Goal: Task Accomplishment & Management: Use online tool/utility

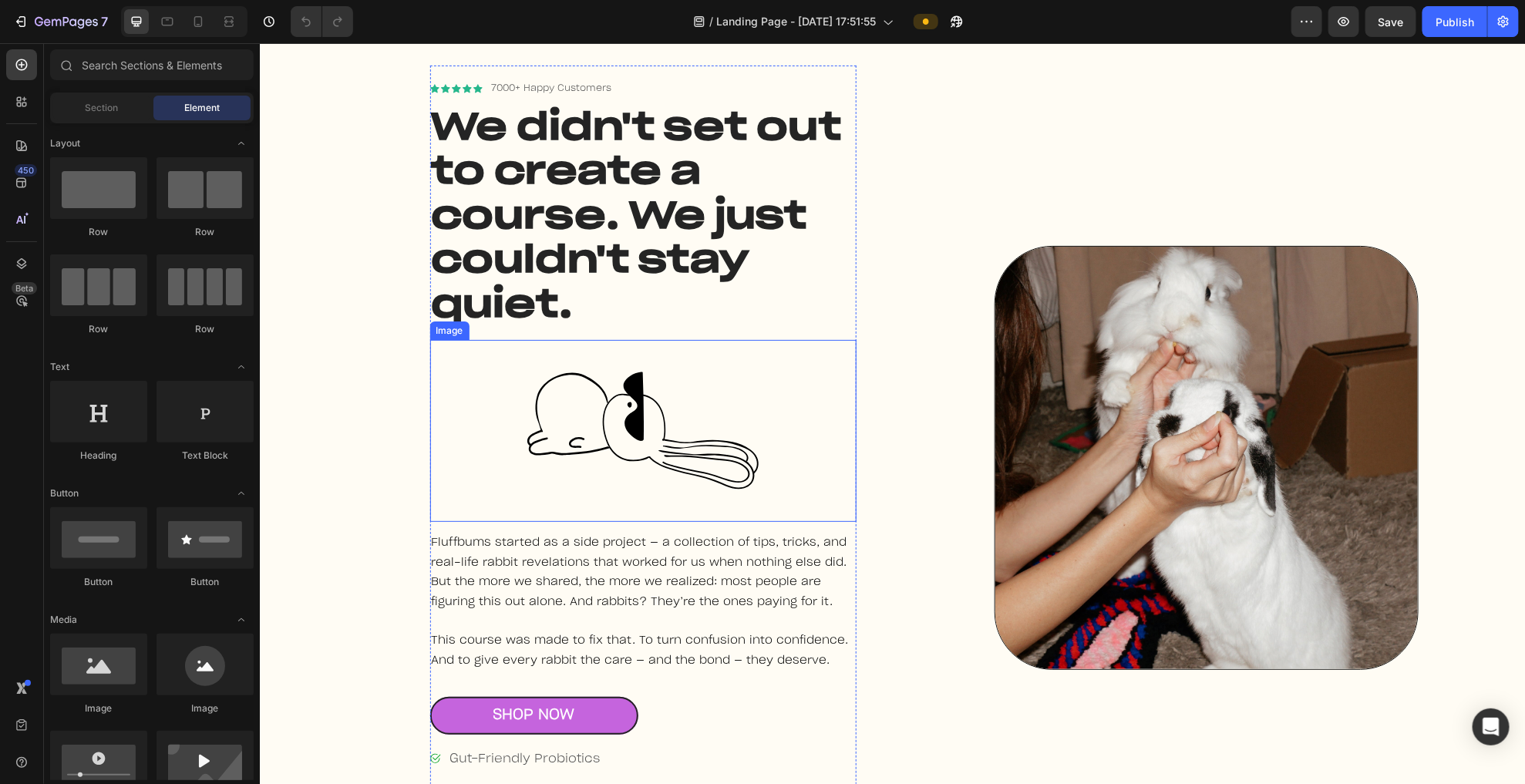
scroll to position [918, 0]
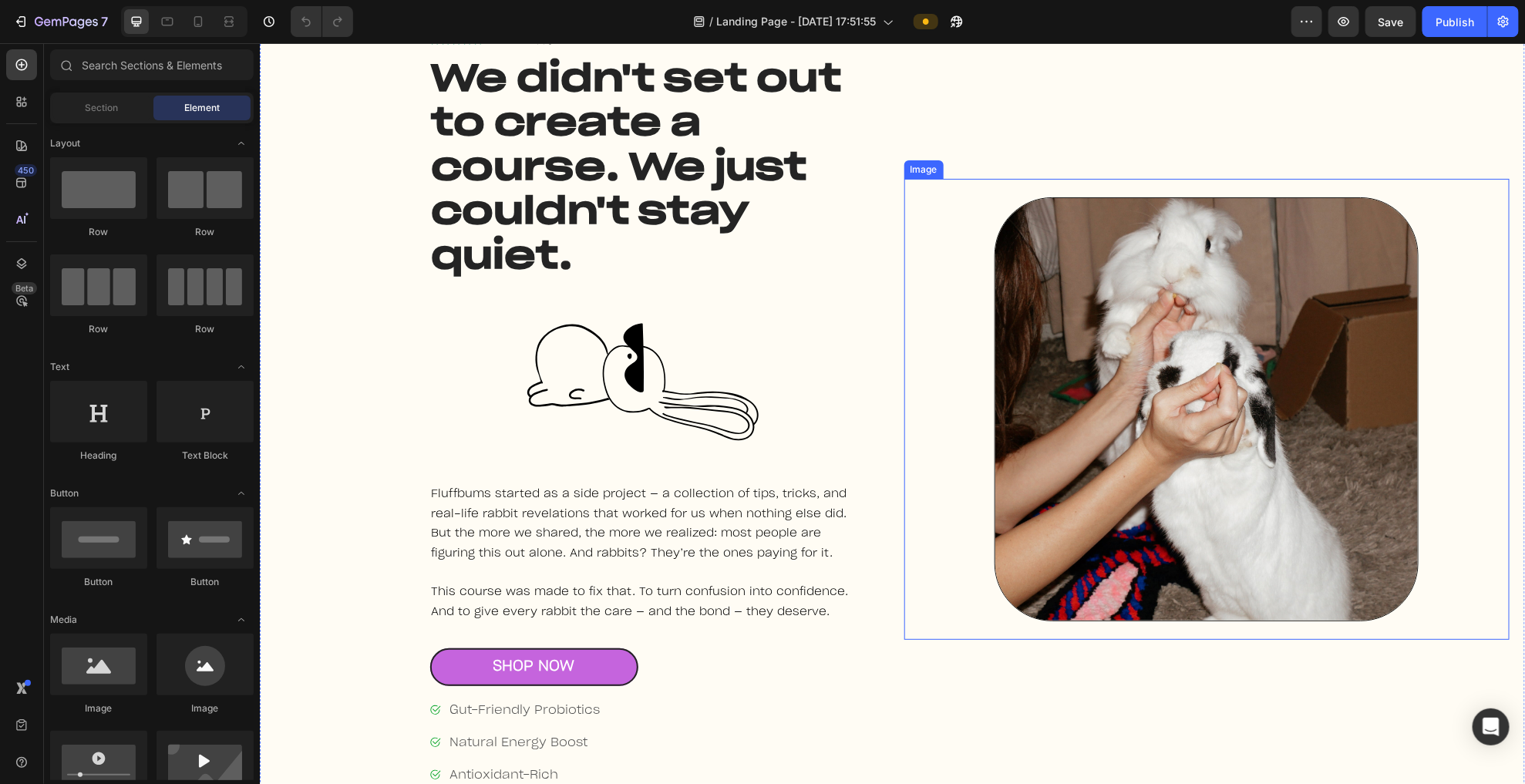
click at [925, 246] on img at bounding box center [1205, 408] width 424 height 424
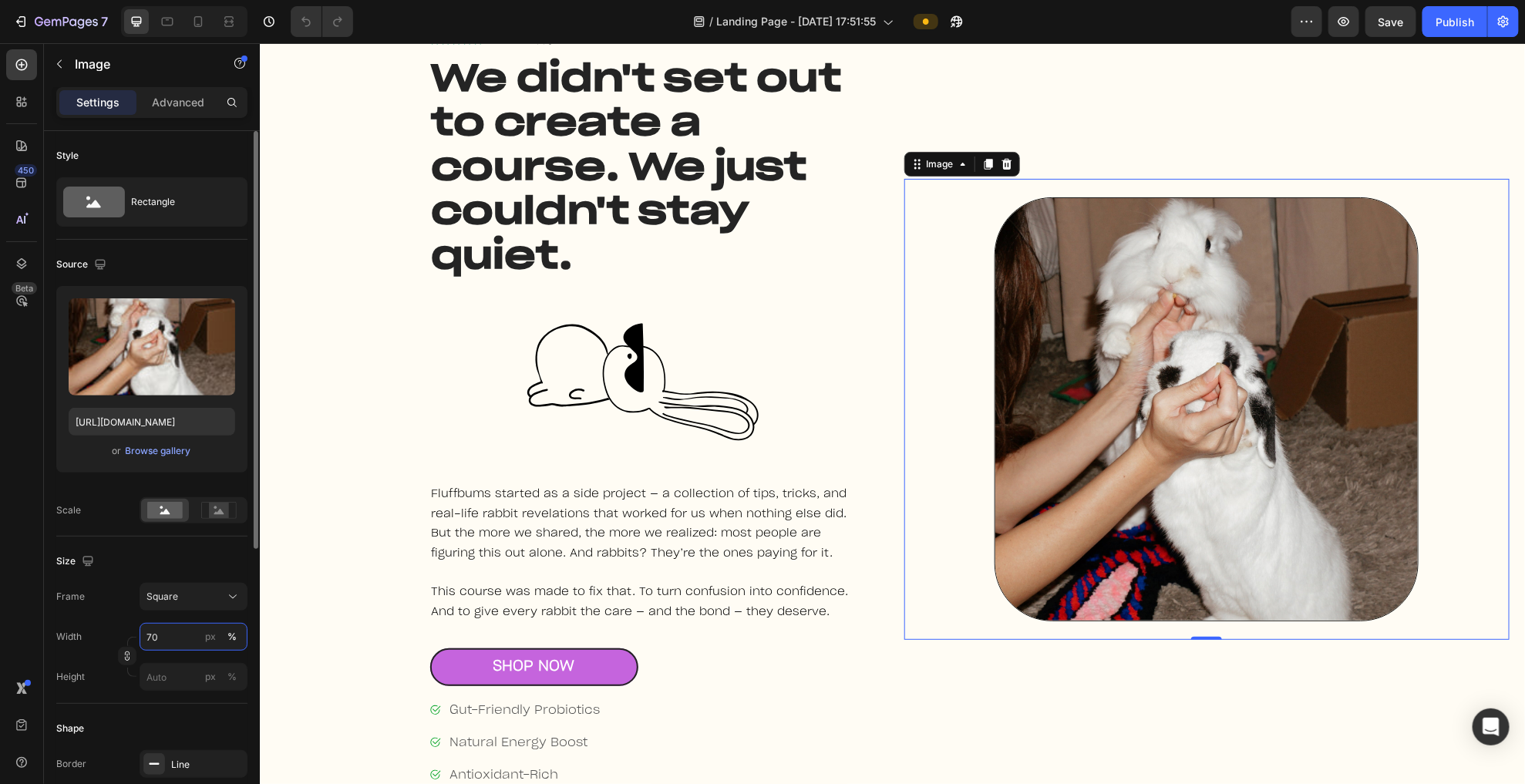
click at [164, 641] on input "70" at bounding box center [194, 637] width 108 height 28
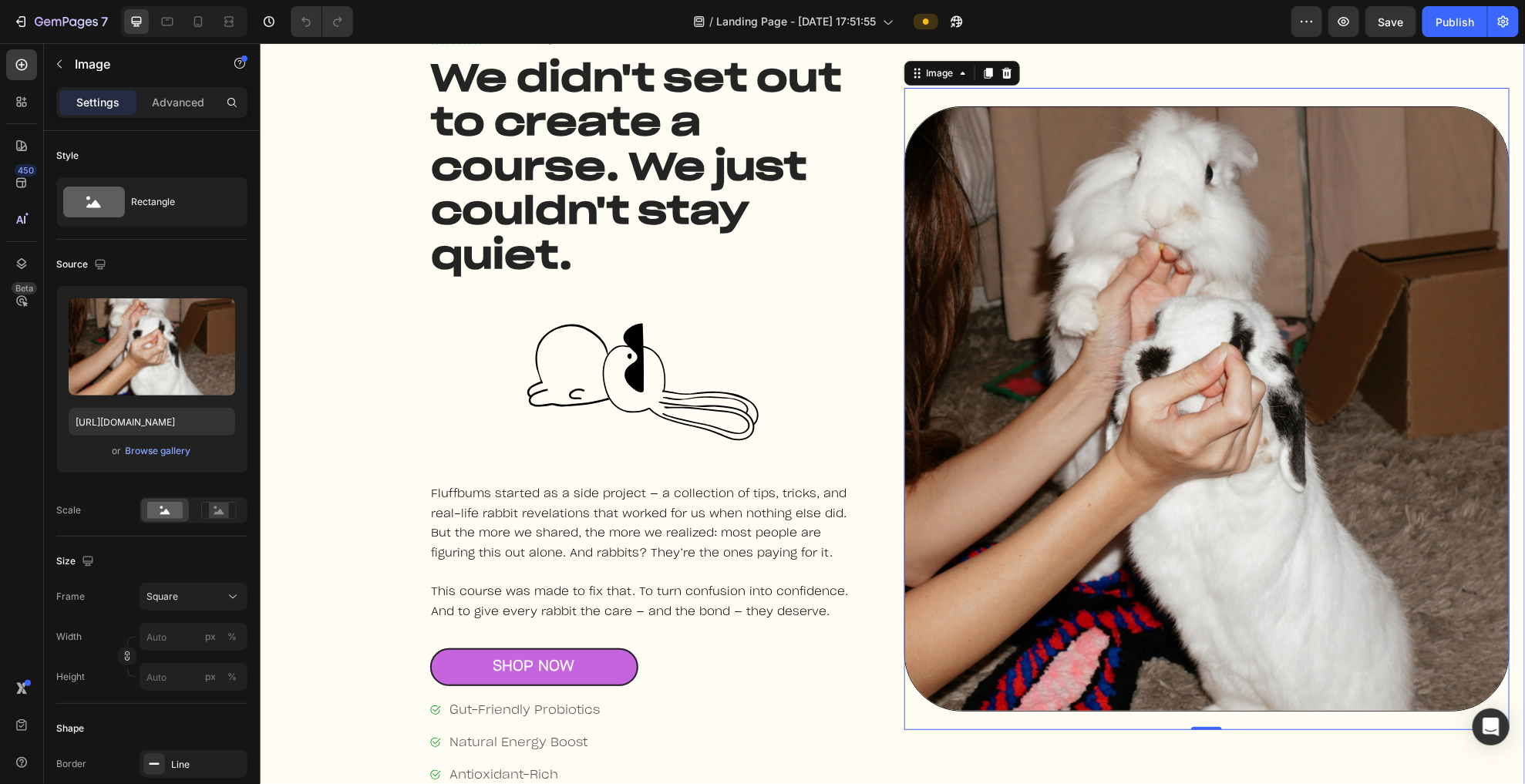
click at [311, 464] on div "Icon Icon Icon Icon Icon Icon List 7000+ Happy Customers Text Block Row We didn…" at bounding box center [577, 409] width 606 height 785
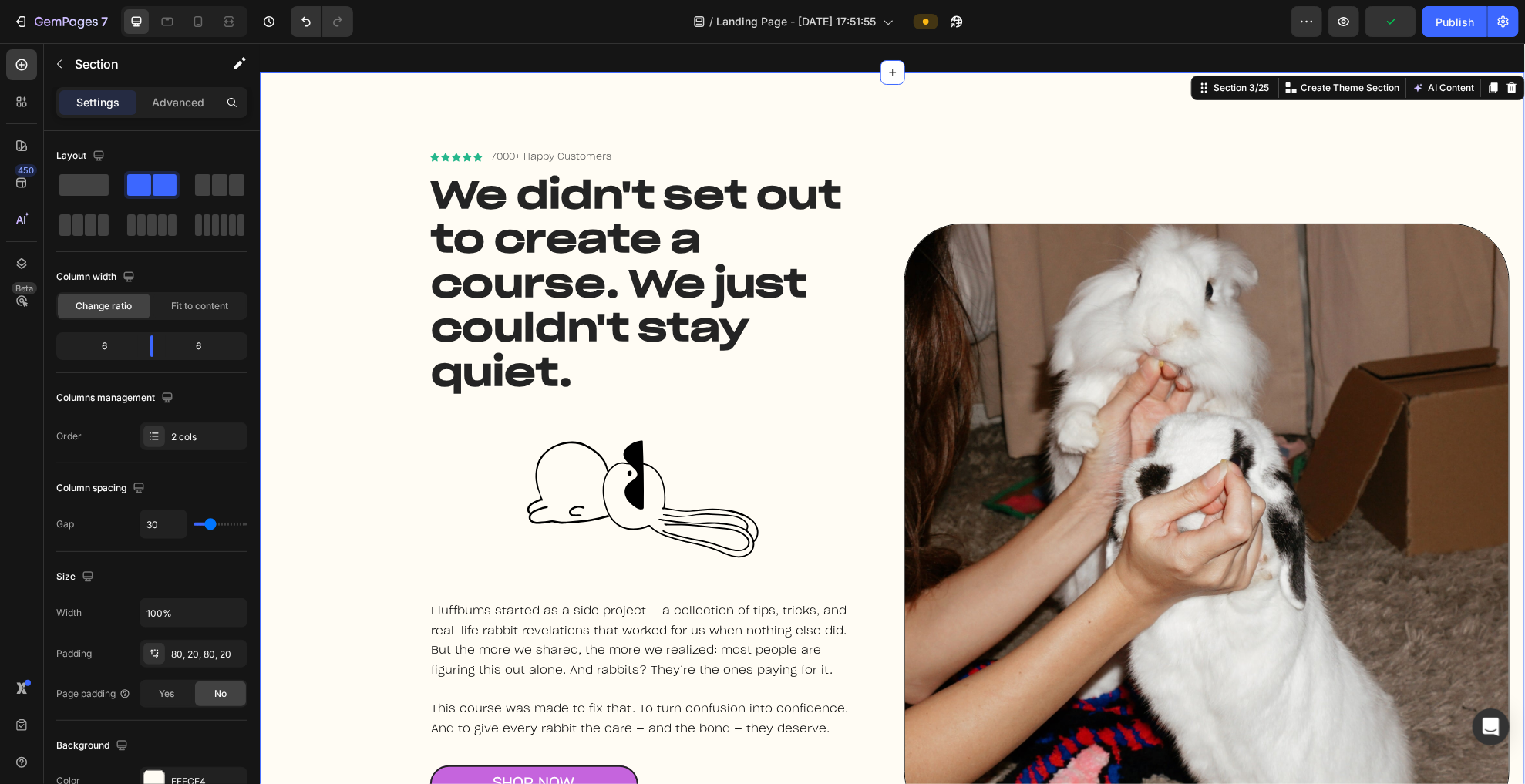
scroll to position [803, 0]
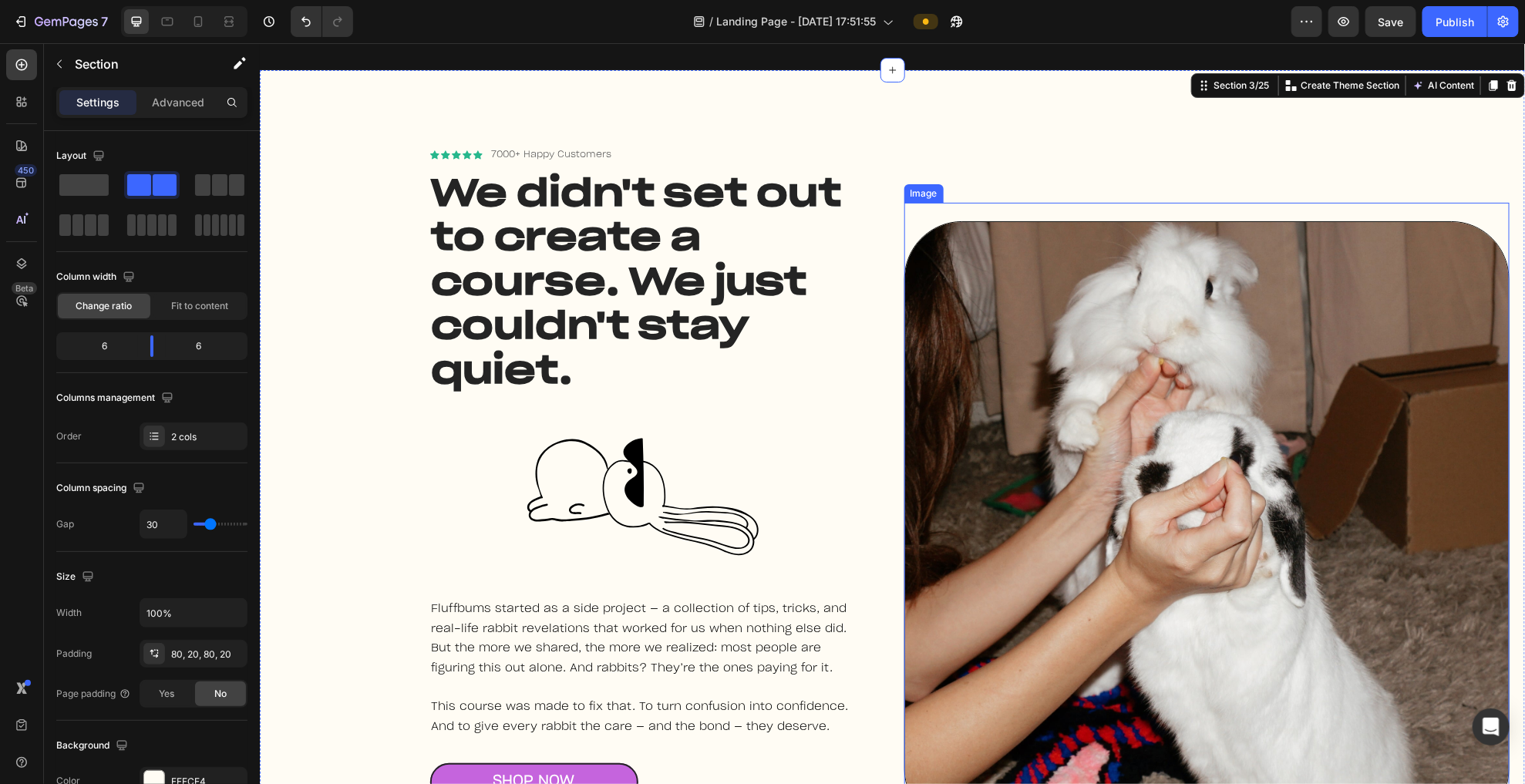
click at [925, 377] on img at bounding box center [1206, 523] width 606 height 606
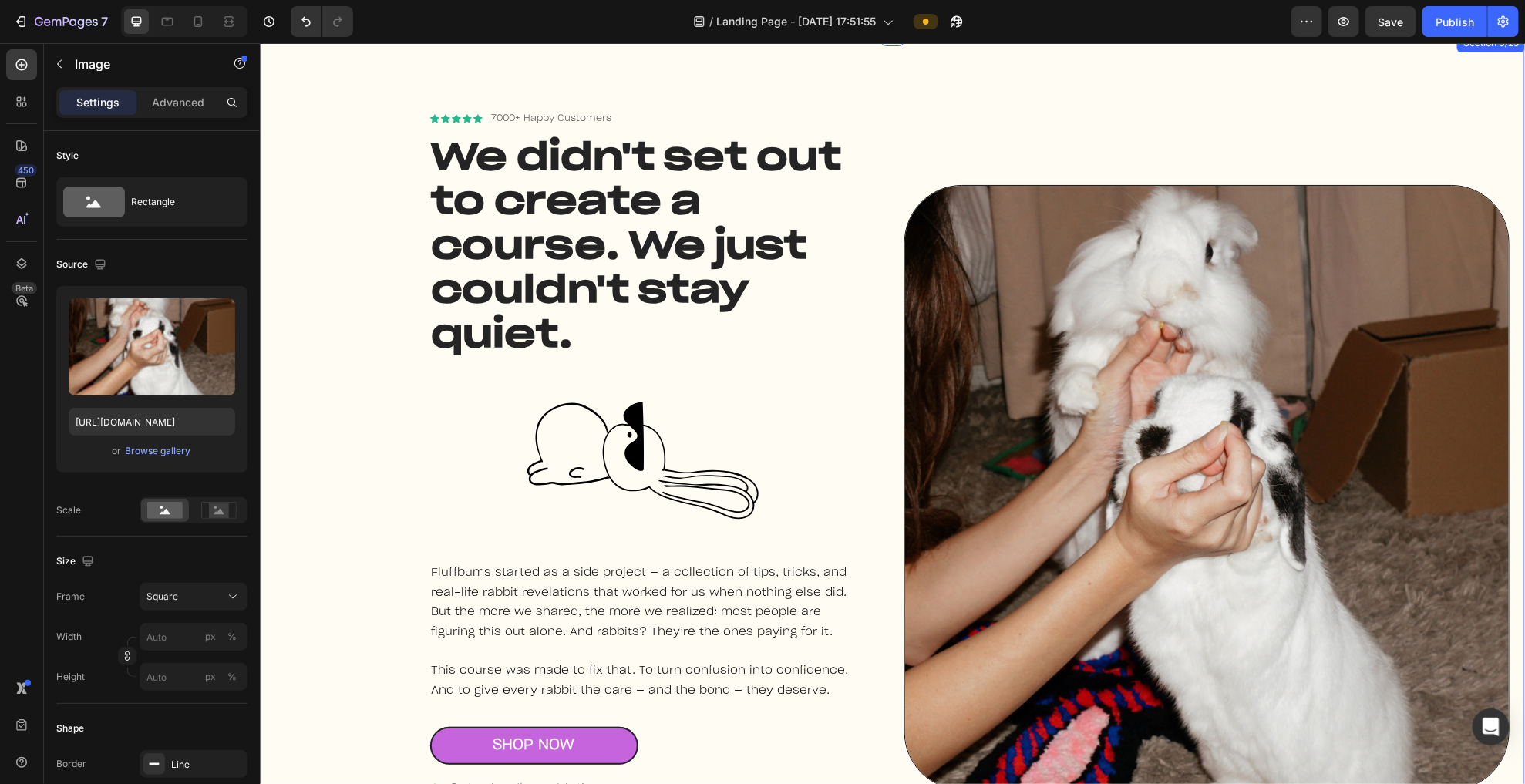
scroll to position [894, 0]
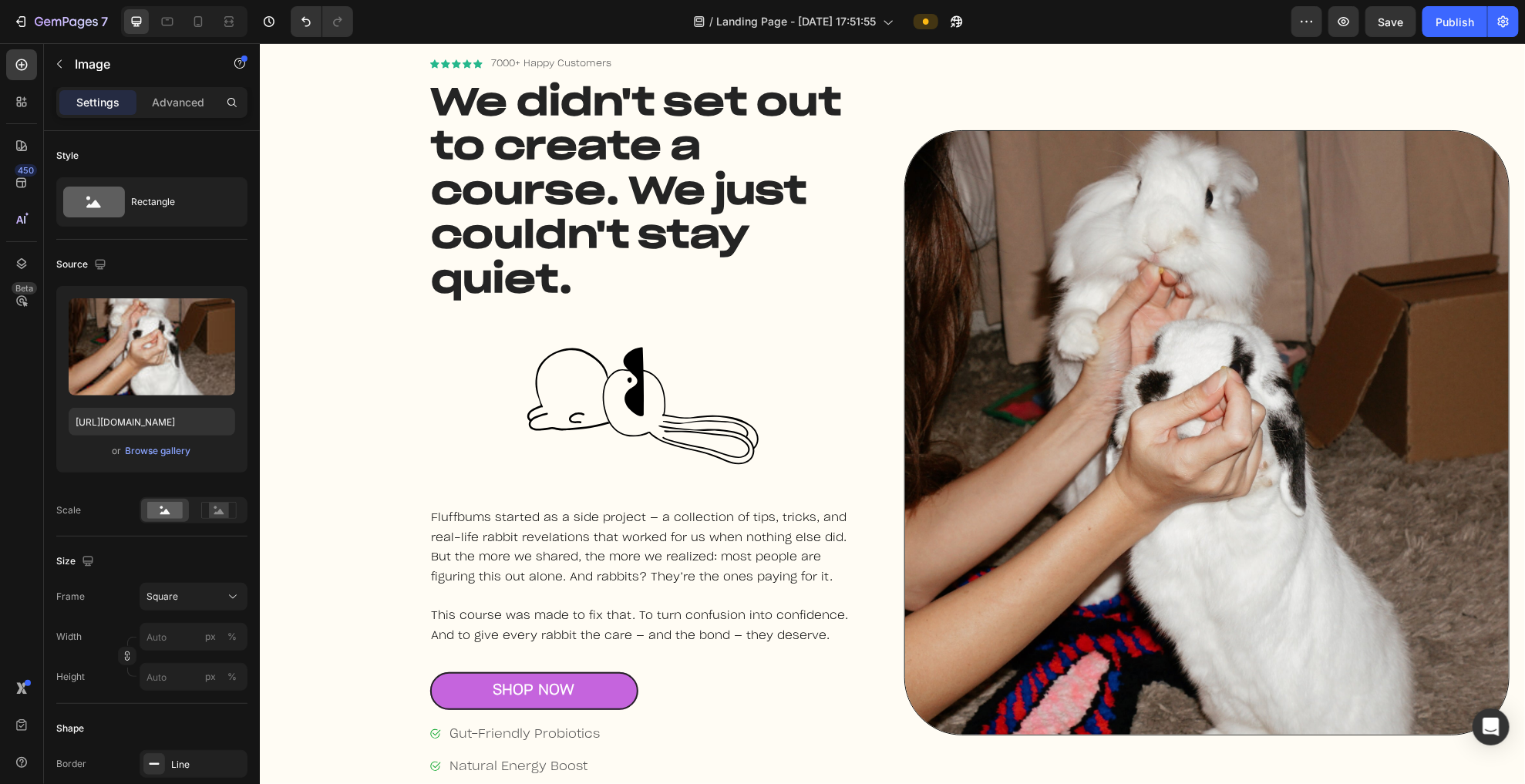
click at [925, 316] on img at bounding box center [1206, 432] width 606 height 606
click at [925, 190] on img at bounding box center [1206, 432] width 606 height 606
click at [925, 128] on div "Image" at bounding box center [1206, 432] width 606 height 643
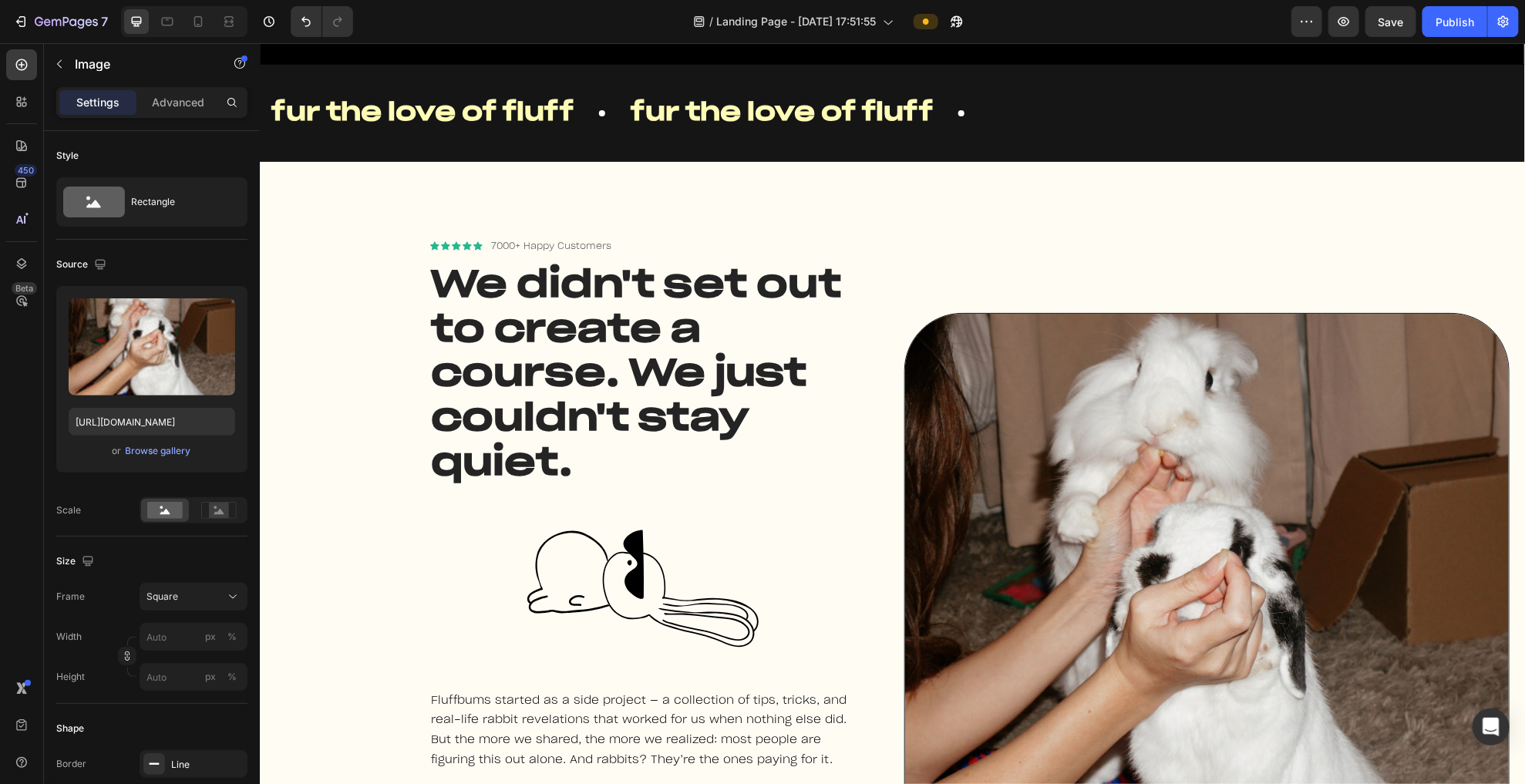
scroll to position [724, 0]
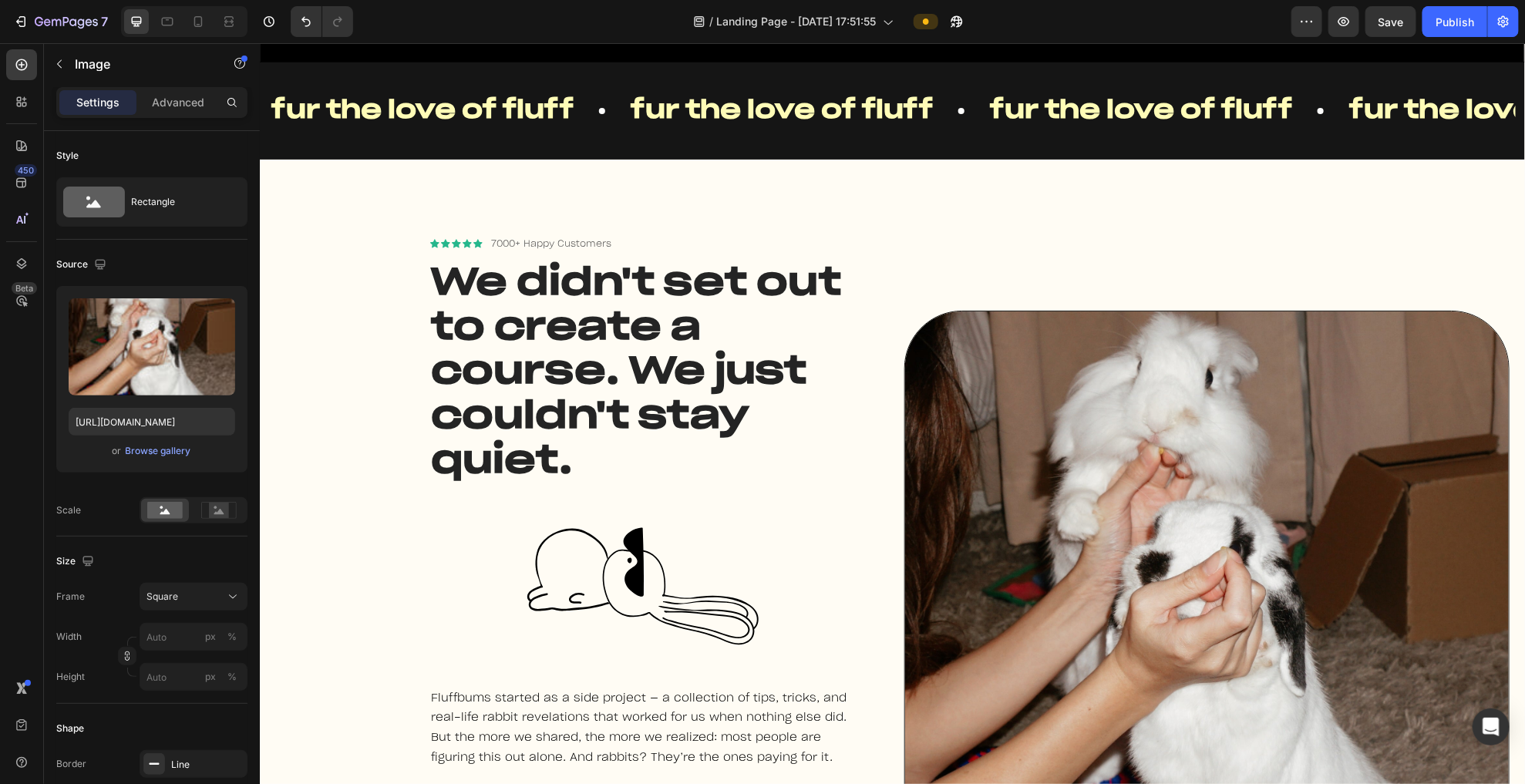
click at [925, 348] on img at bounding box center [1206, 612] width 606 height 606
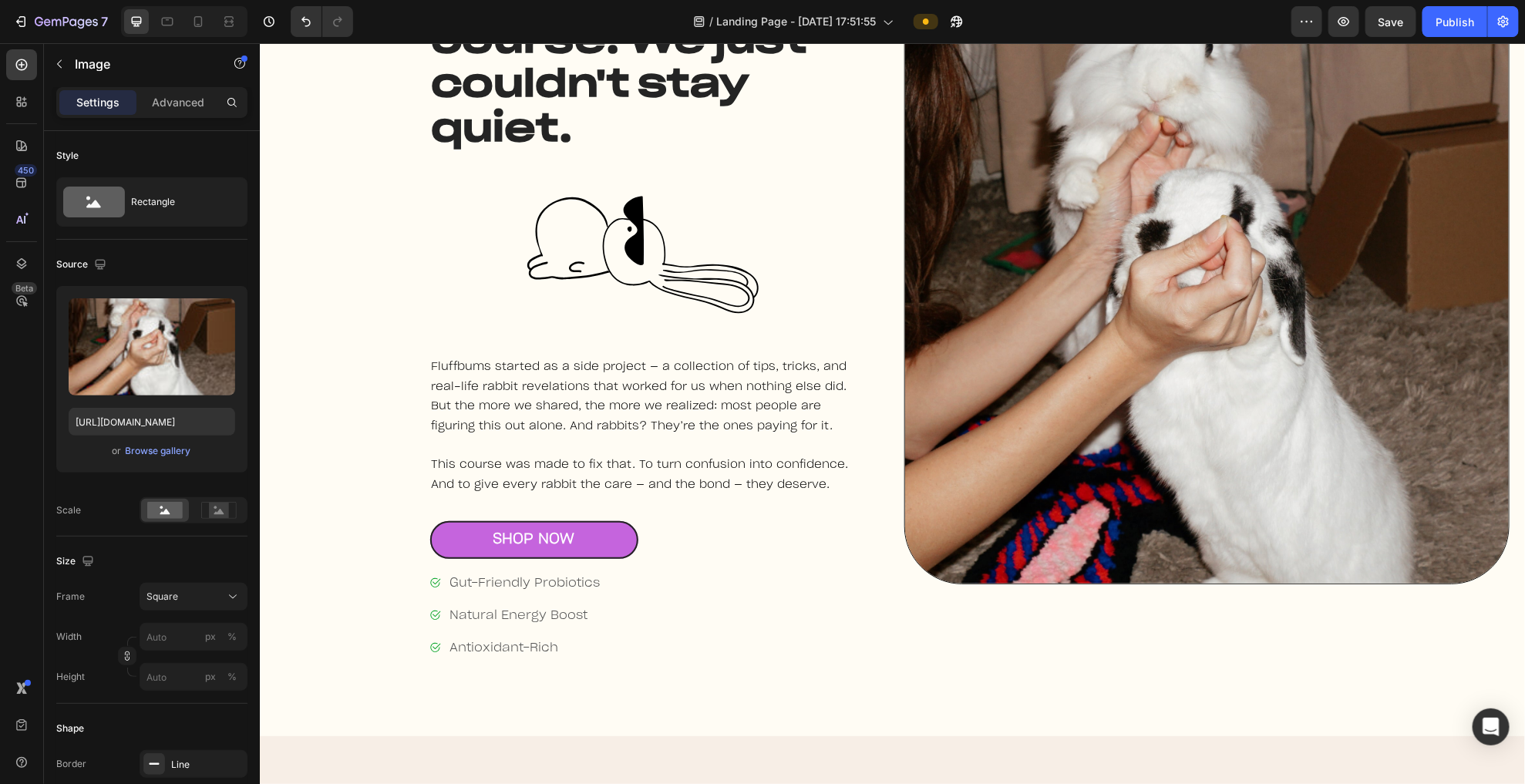
scroll to position [1085, 0]
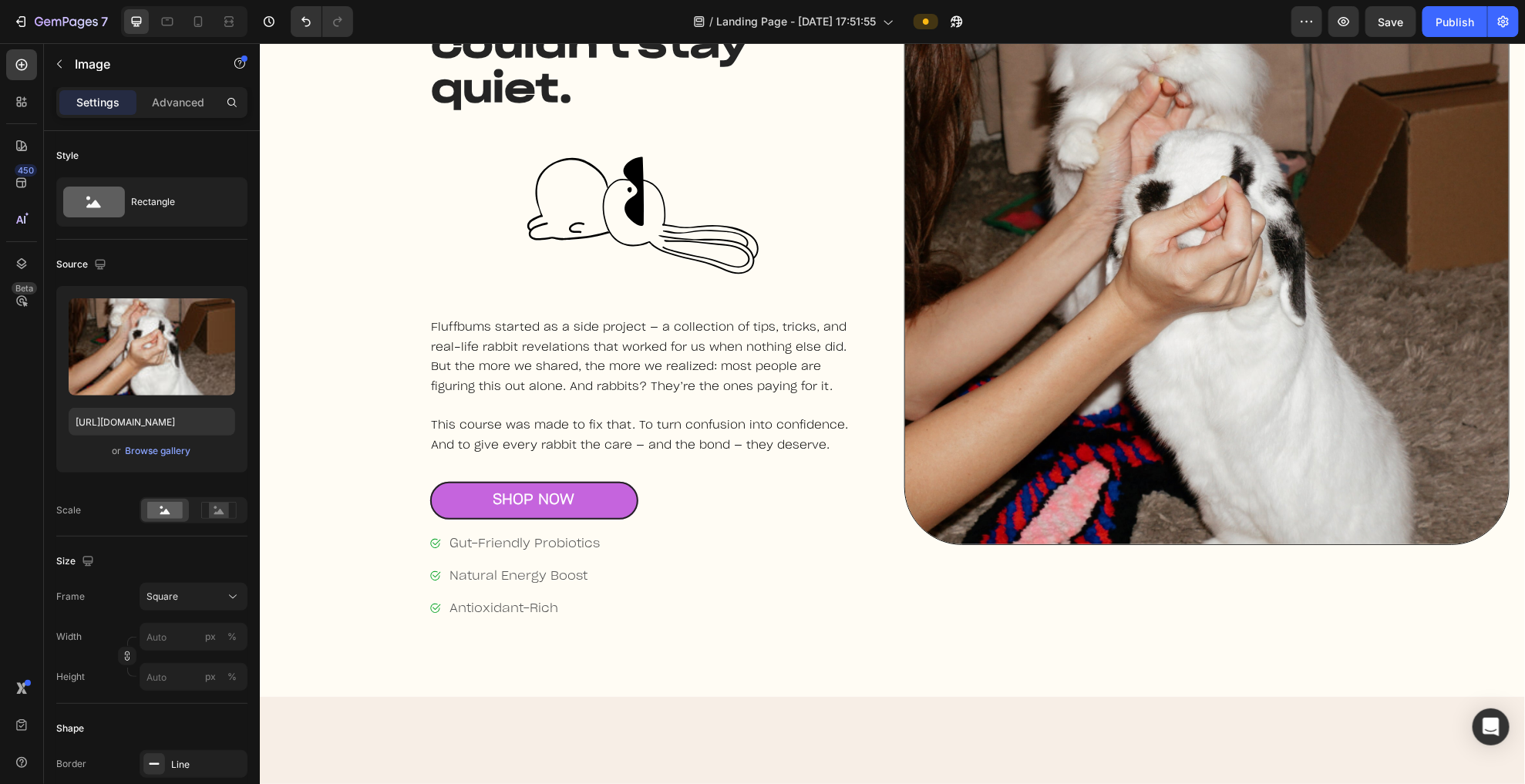
click at [925, 539] on div "Image" at bounding box center [1206, 242] width 606 height 643
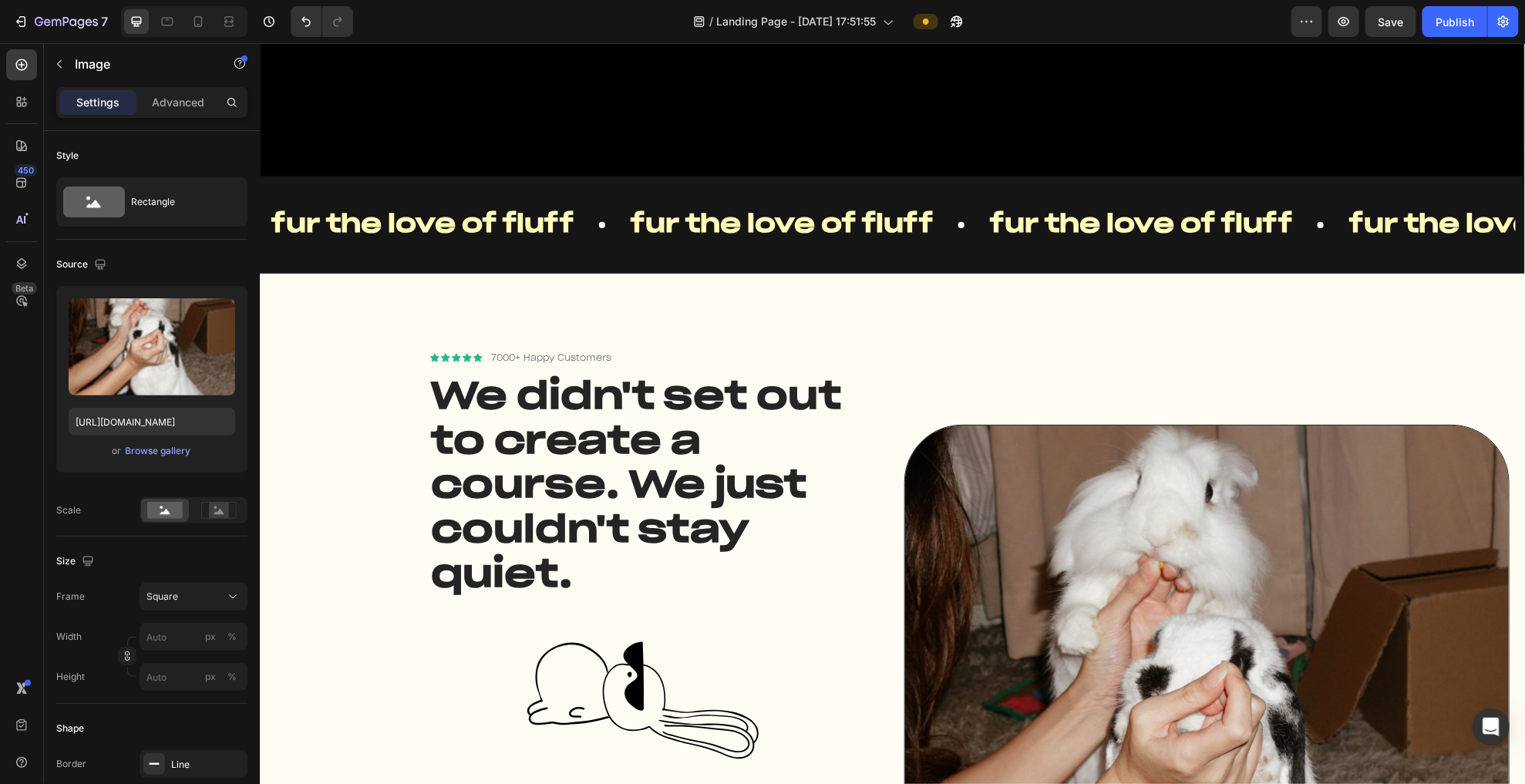
scroll to position [608, 0]
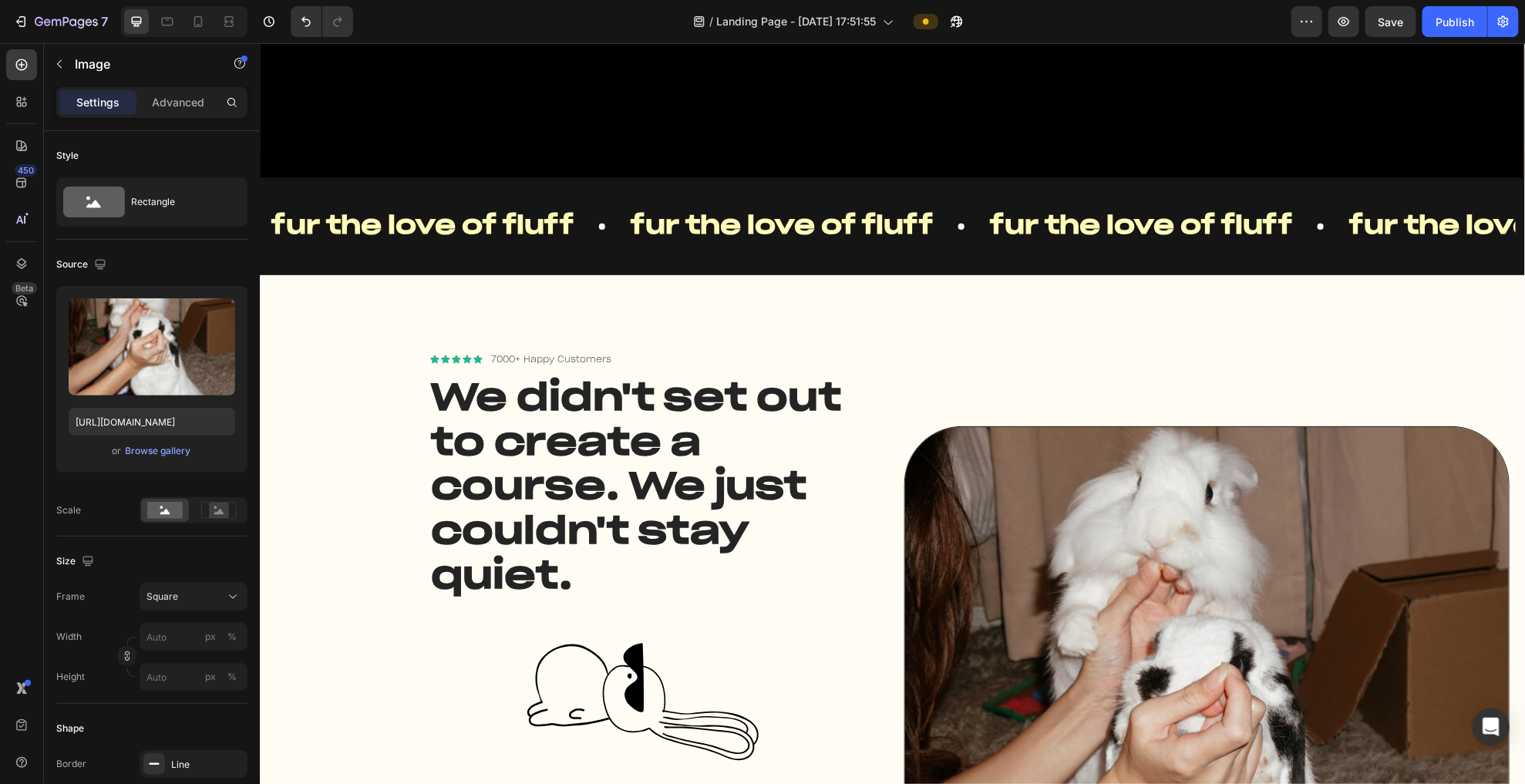
click at [925, 425] on img at bounding box center [1206, 728] width 606 height 606
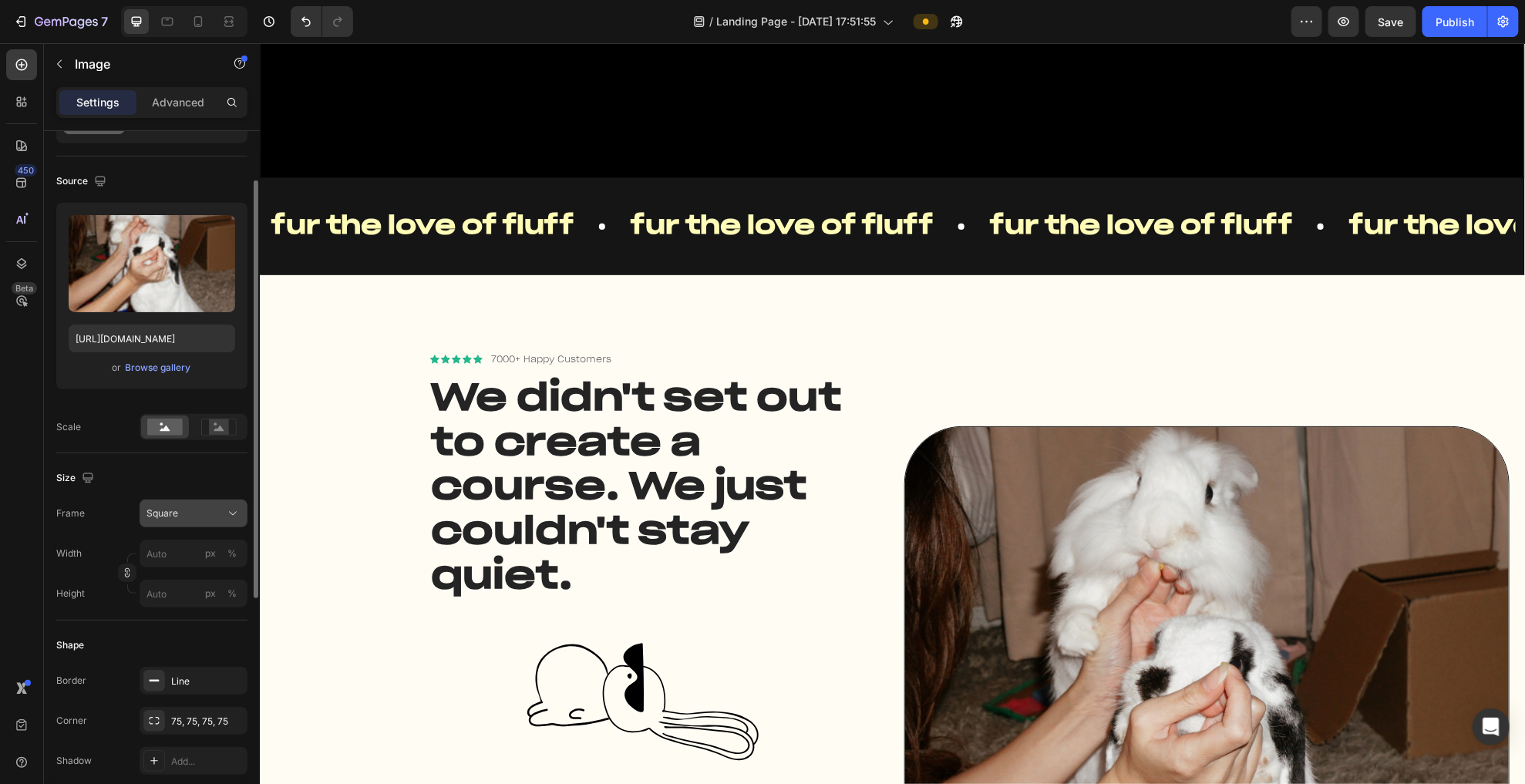
click at [153, 508] on span "Square" at bounding box center [162, 513] width 32 height 11
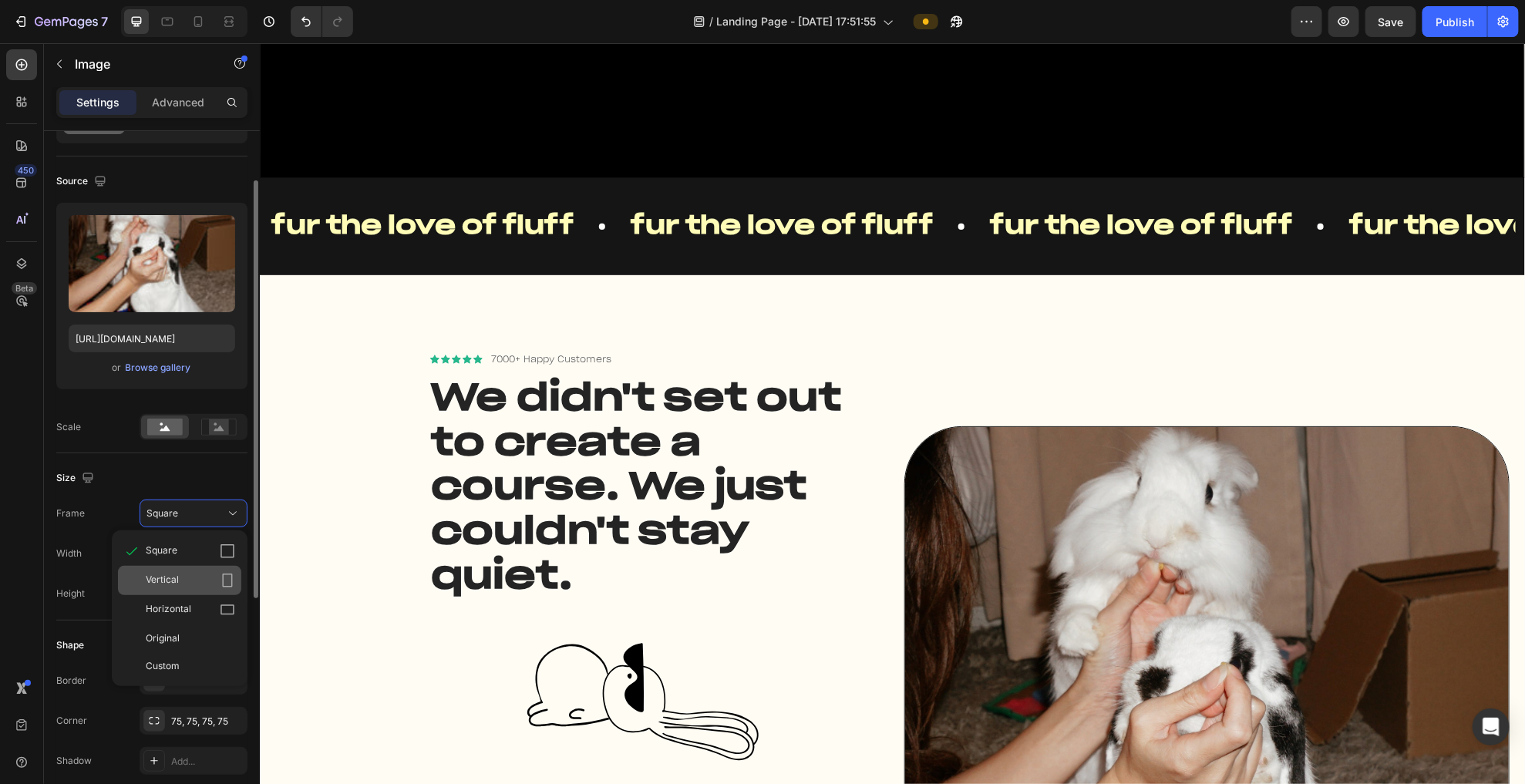
click at [194, 579] on div "Vertical" at bounding box center [190, 580] width 89 height 16
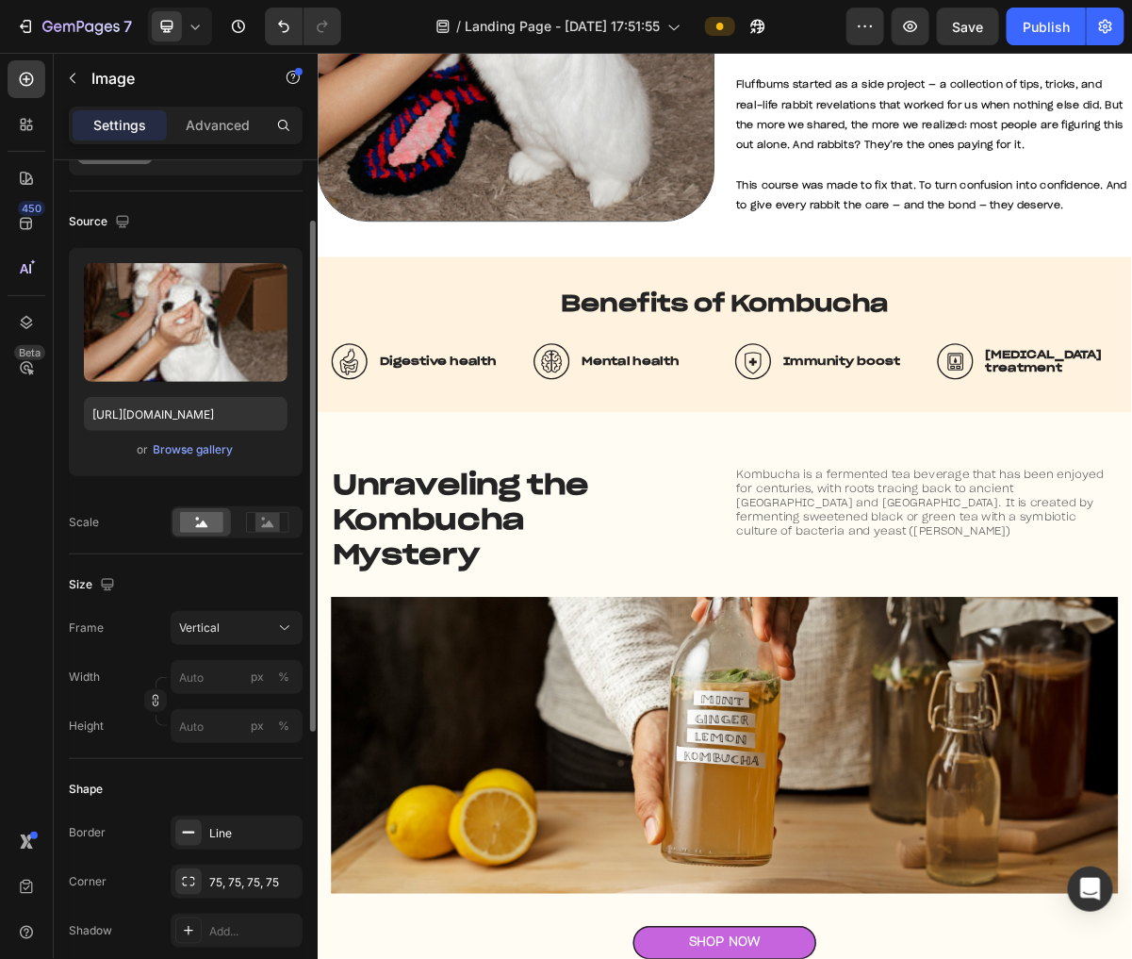
scroll to position [4656, 0]
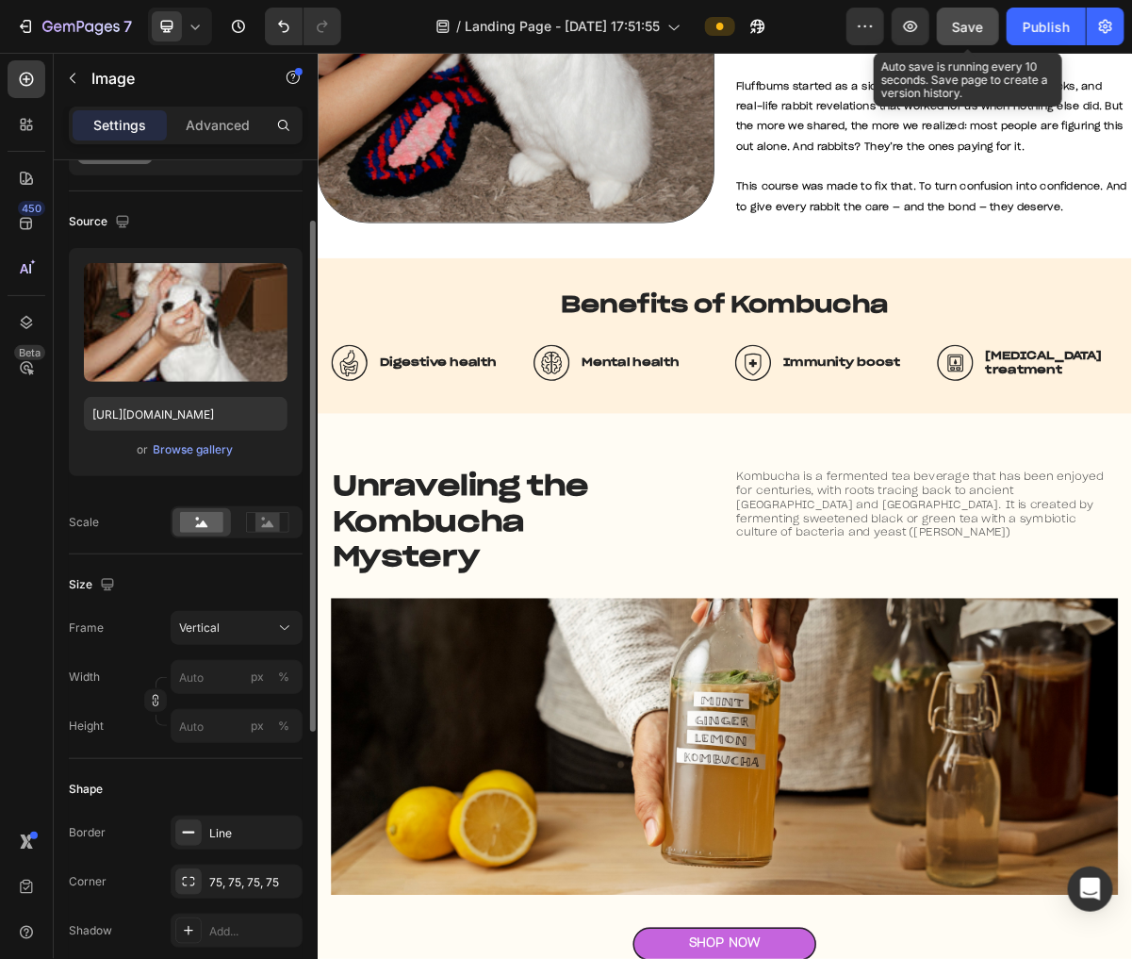
click at [968, 29] on span "Save" at bounding box center [968, 27] width 31 height 16
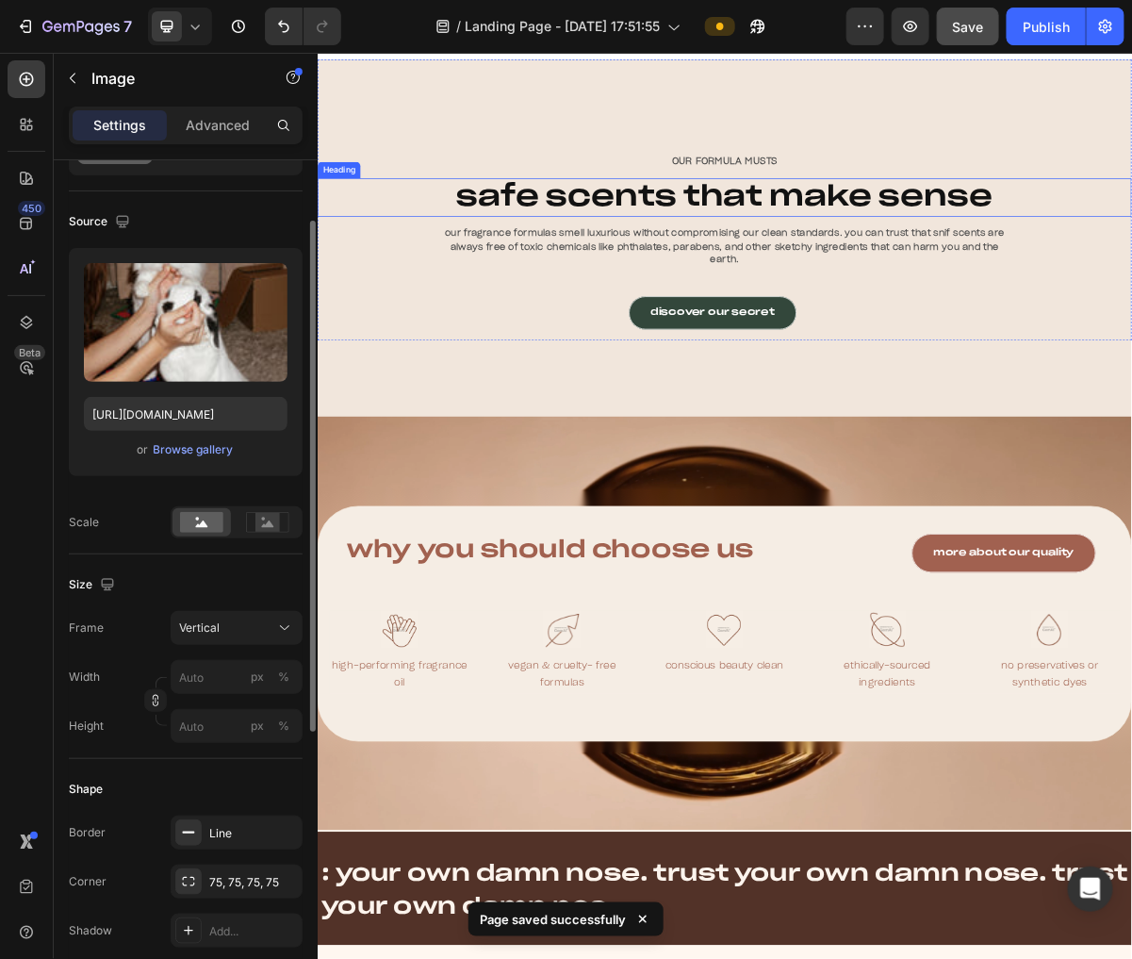
scroll to position [13200, 0]
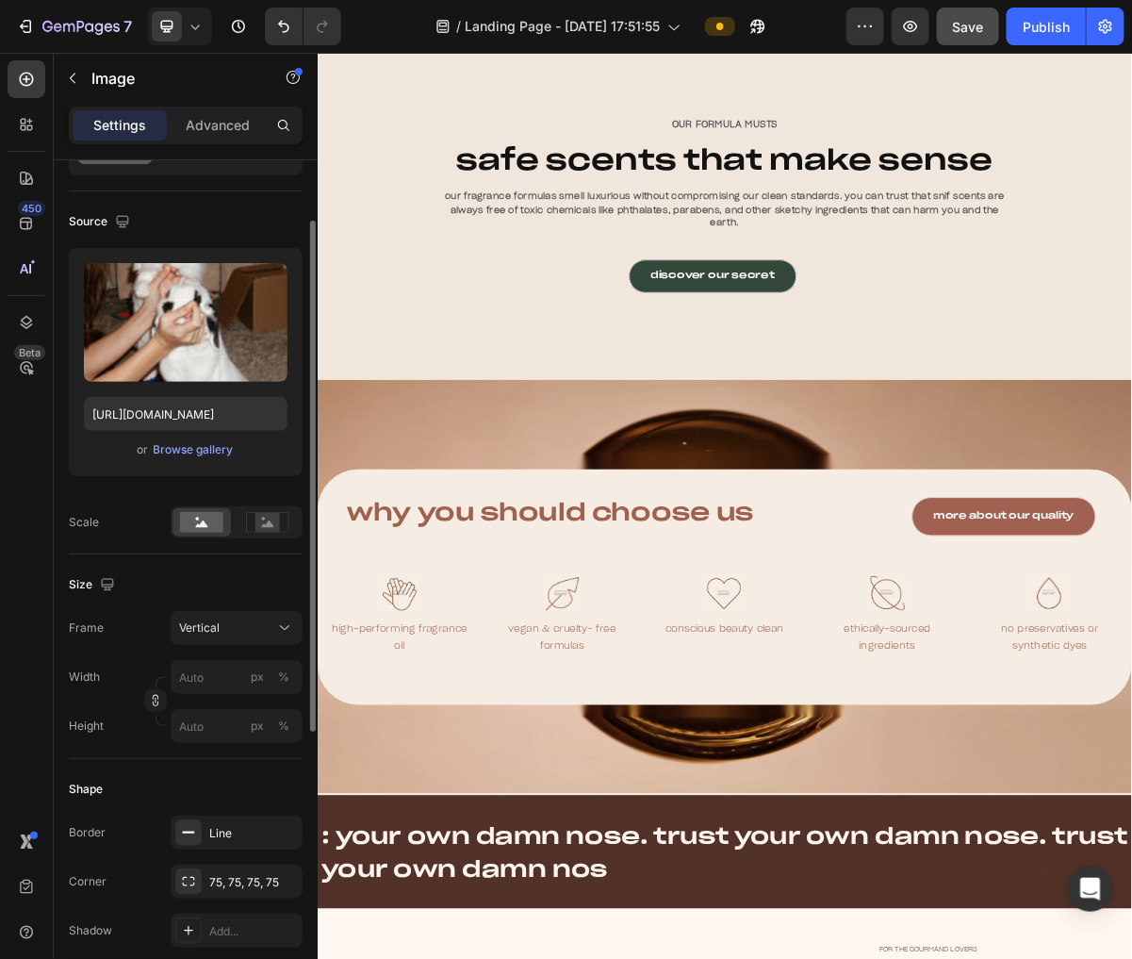
click at [543, 687] on h2 "why you should choose us" at bounding box center [700, 692] width 690 height 47
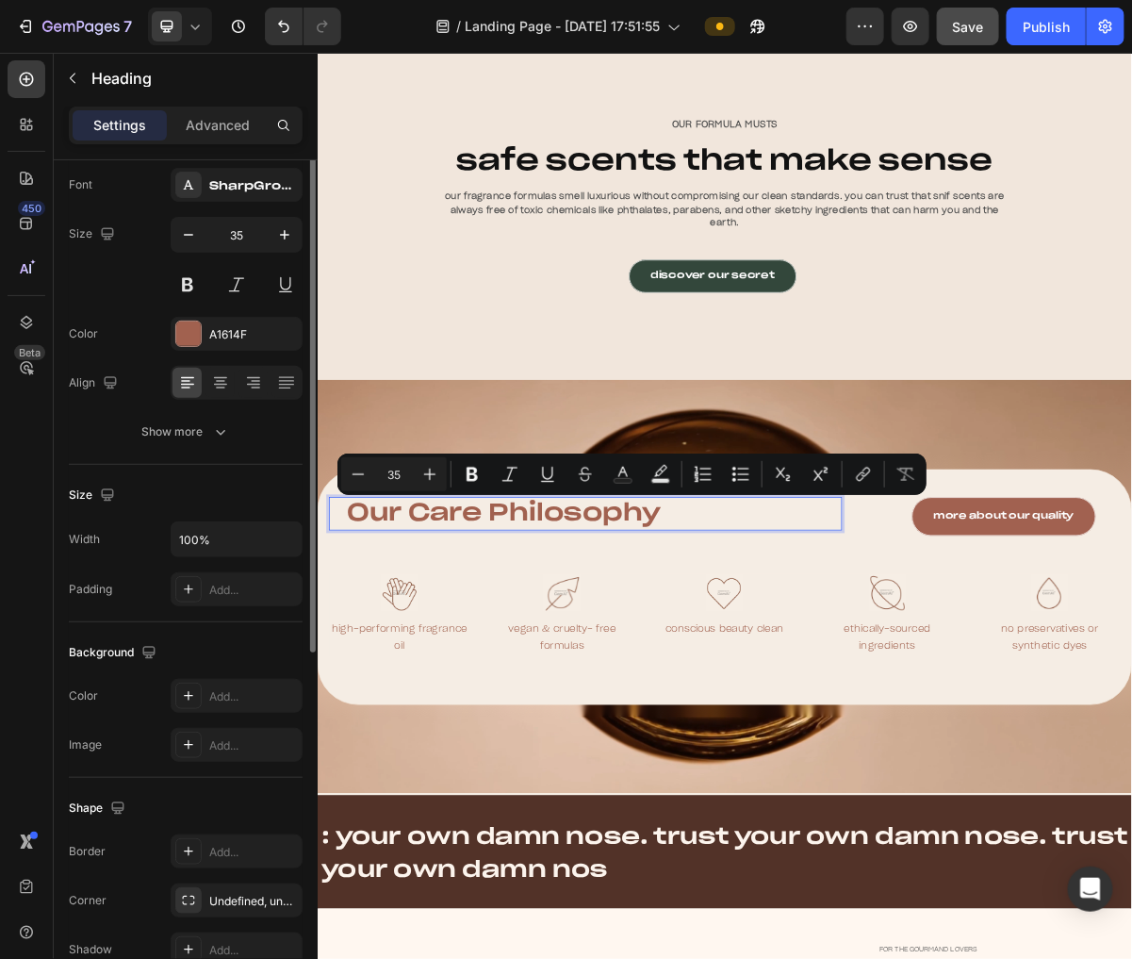
scroll to position [0, 0]
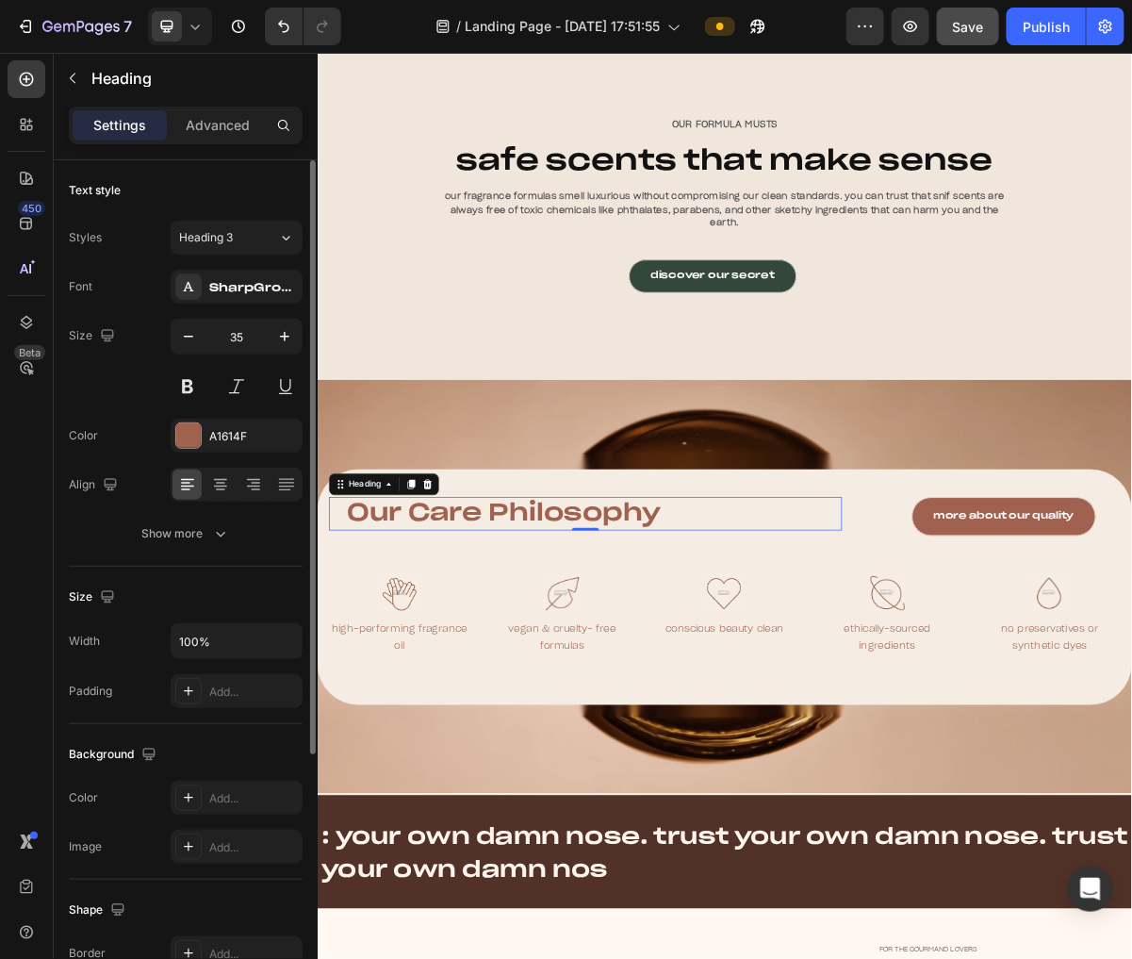
click at [491, 857] on div "high-performing fragrance oil" at bounding box center [431, 865] width 196 height 51
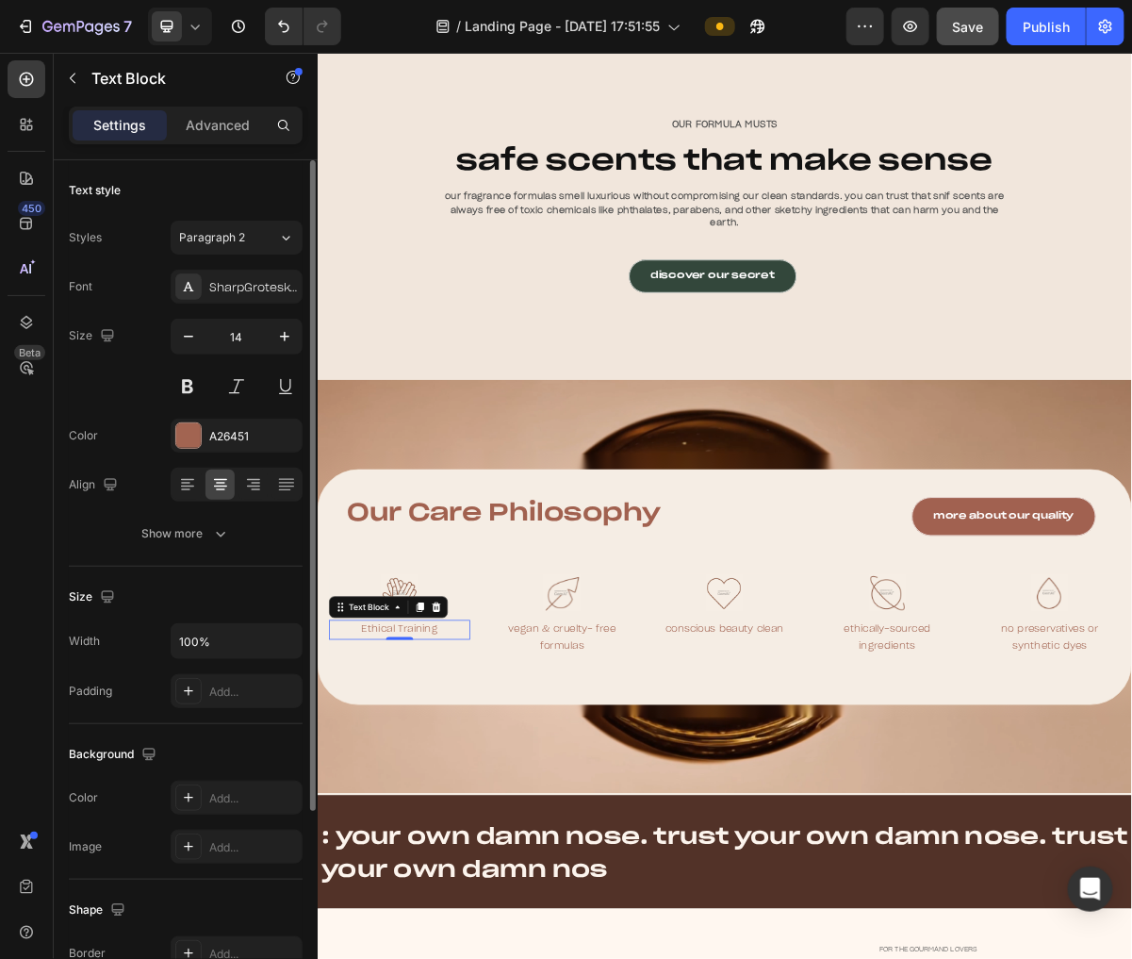
click at [678, 863] on div "vegan & cruelty- free formulas" at bounding box center [657, 865] width 196 height 51
click at [939, 852] on div "conscious beauty clean" at bounding box center [882, 853] width 196 height 27
click at [1102, 876] on div "ethically-sourced ingredients" at bounding box center [1109, 865] width 196 height 51
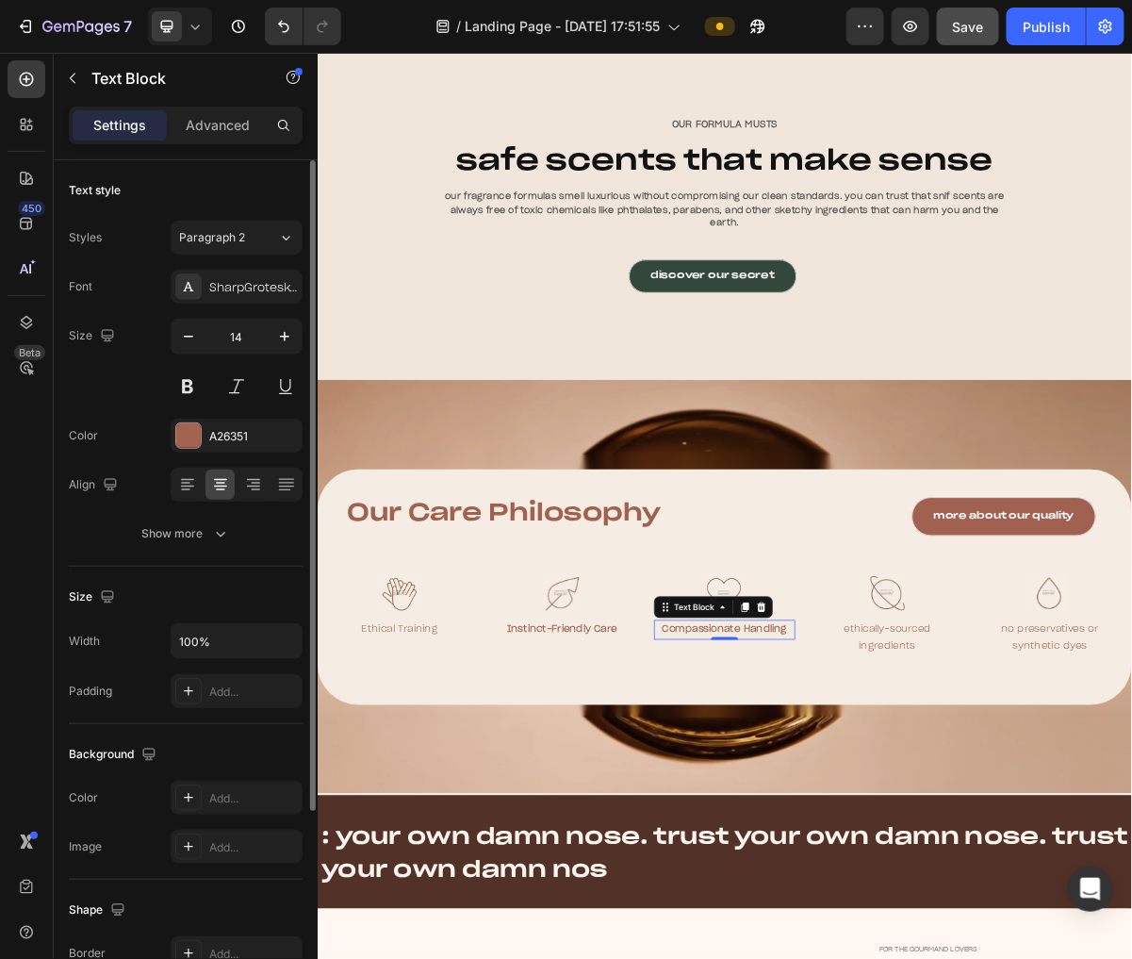
click at [1102, 876] on div "ethically-sourced ingredients" at bounding box center [1109, 865] width 196 height 51
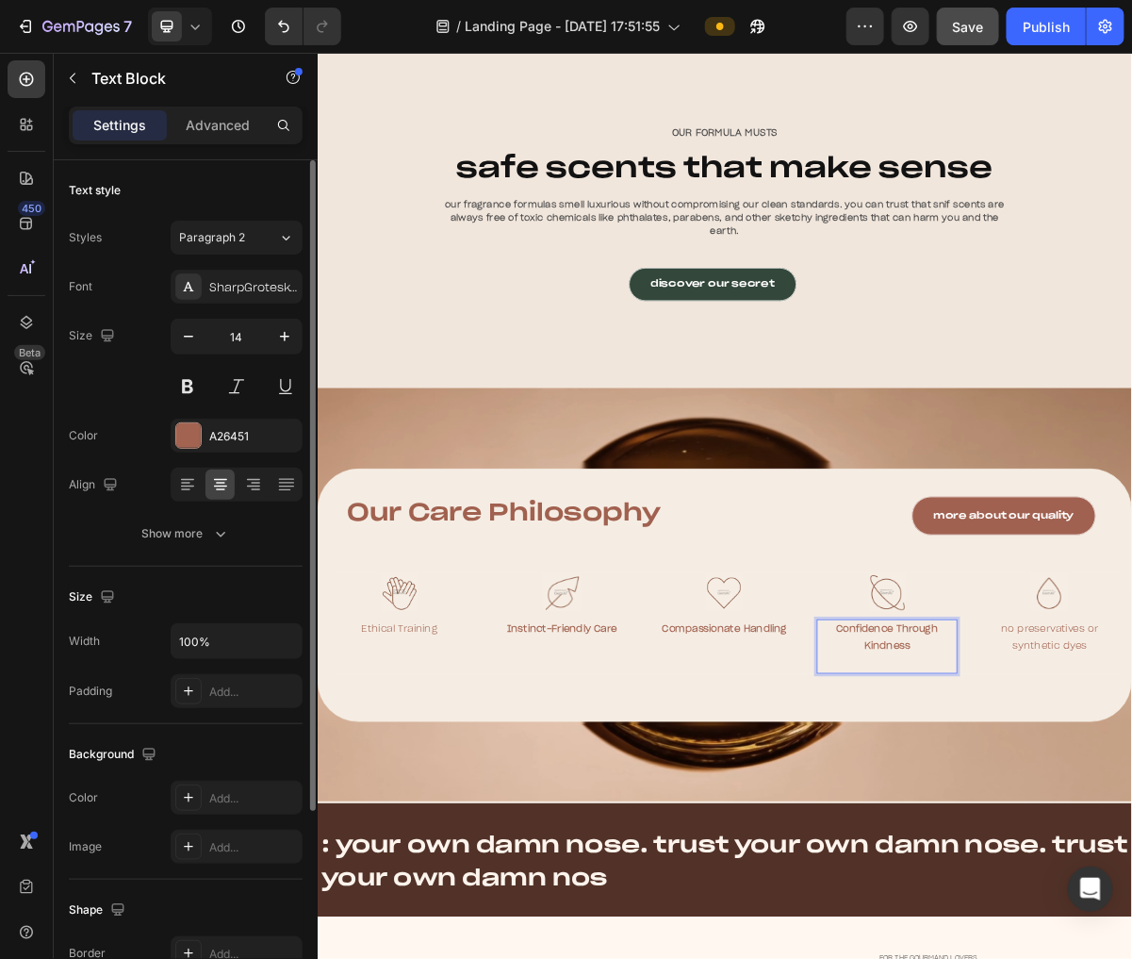
scroll to position [13200, 0]
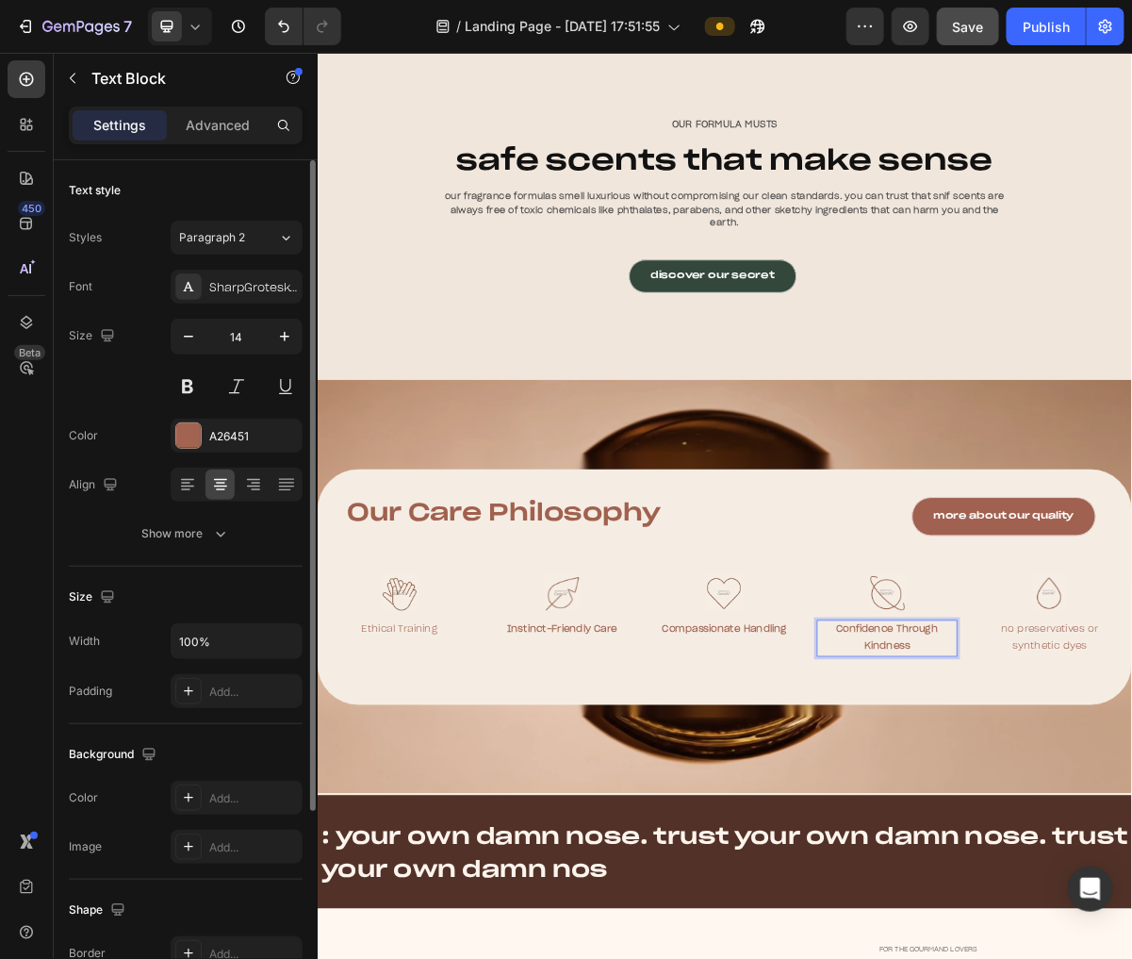
click at [447, 864] on p "Ethical Training" at bounding box center [431, 854] width 192 height 24
click at [177, 377] on button at bounding box center [188, 387] width 34 height 34
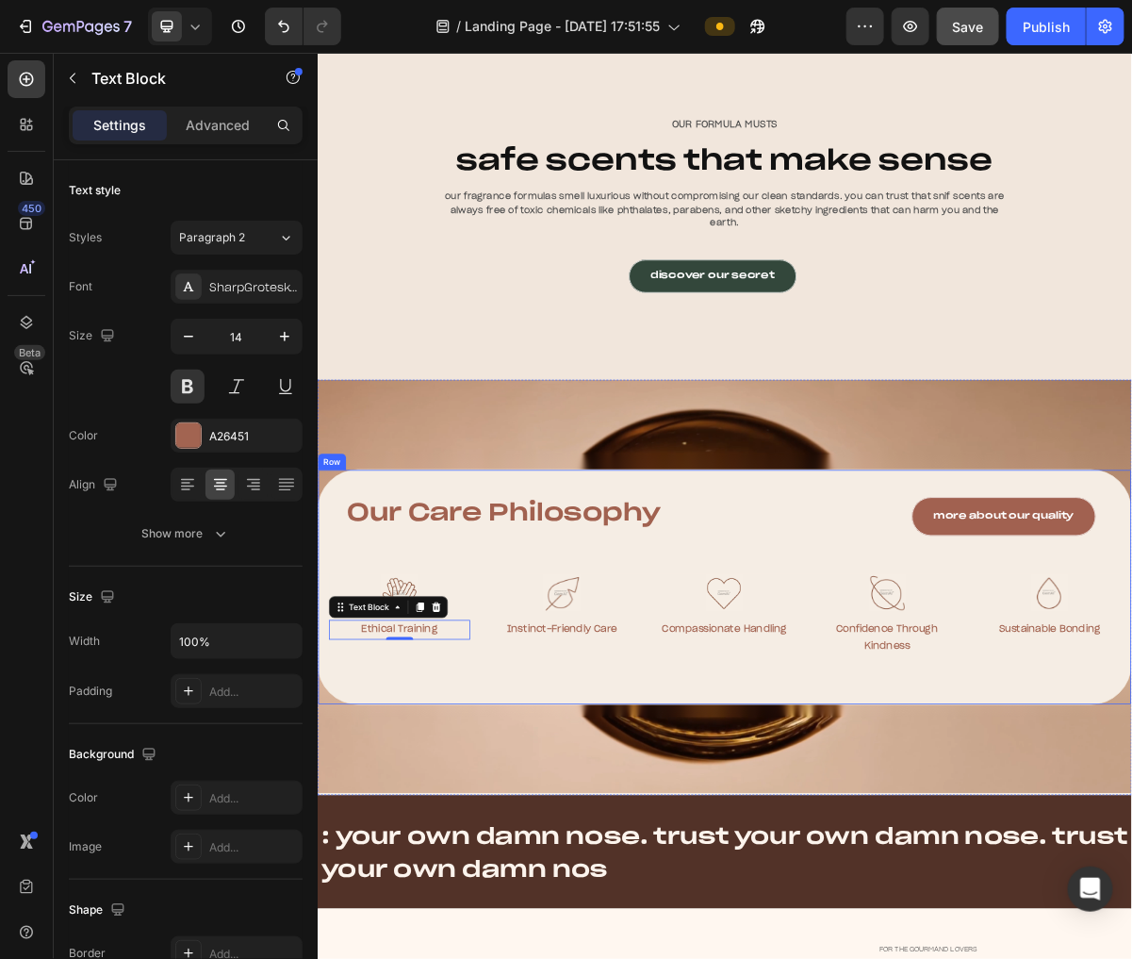
click at [865, 897] on div "Our Care Philosophy Heading more about our quality Button Row Image Ethical Tra…" at bounding box center [882, 794] width 1131 height 327
